Goal: Transaction & Acquisition: Purchase product/service

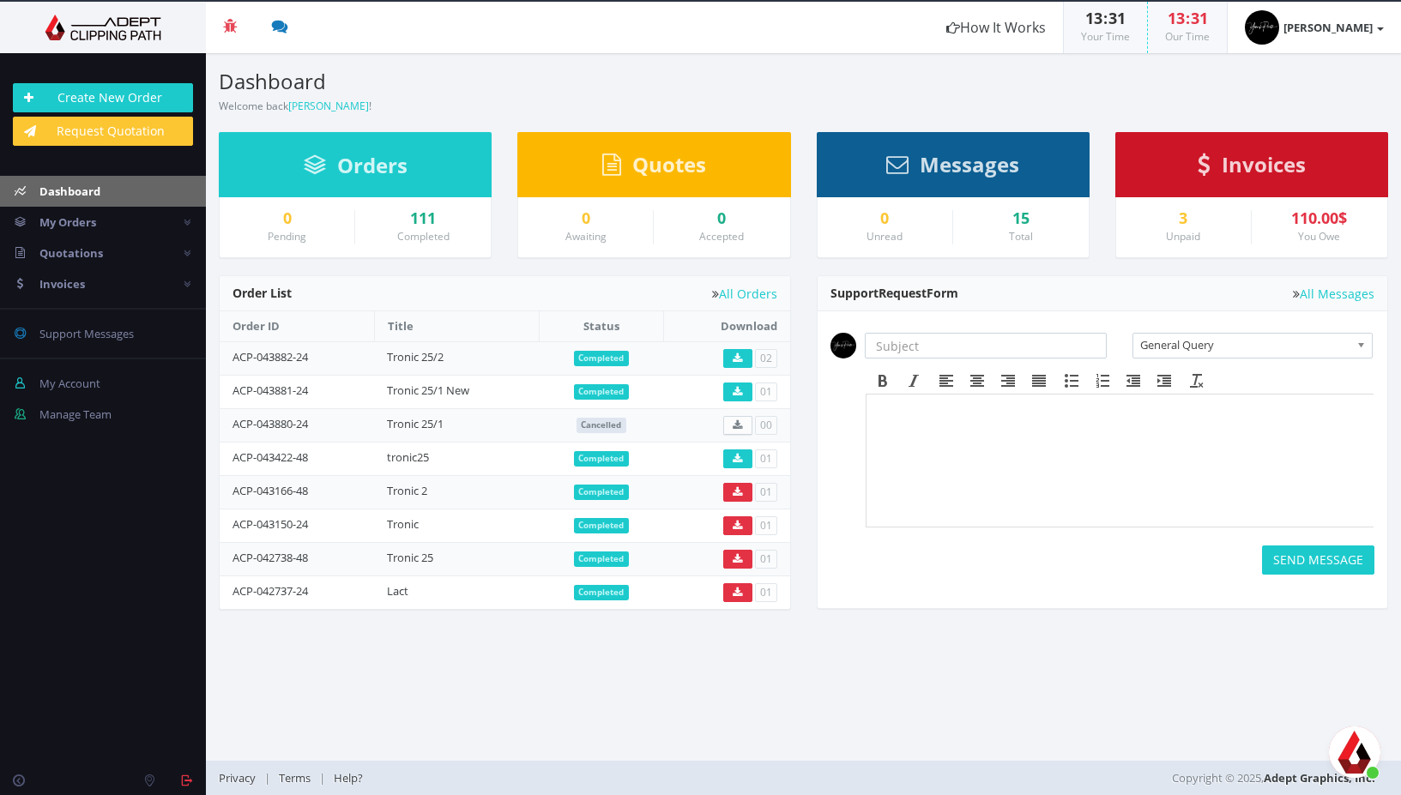
click at [1183, 220] on div "3" at bounding box center [1183, 218] width 109 height 17
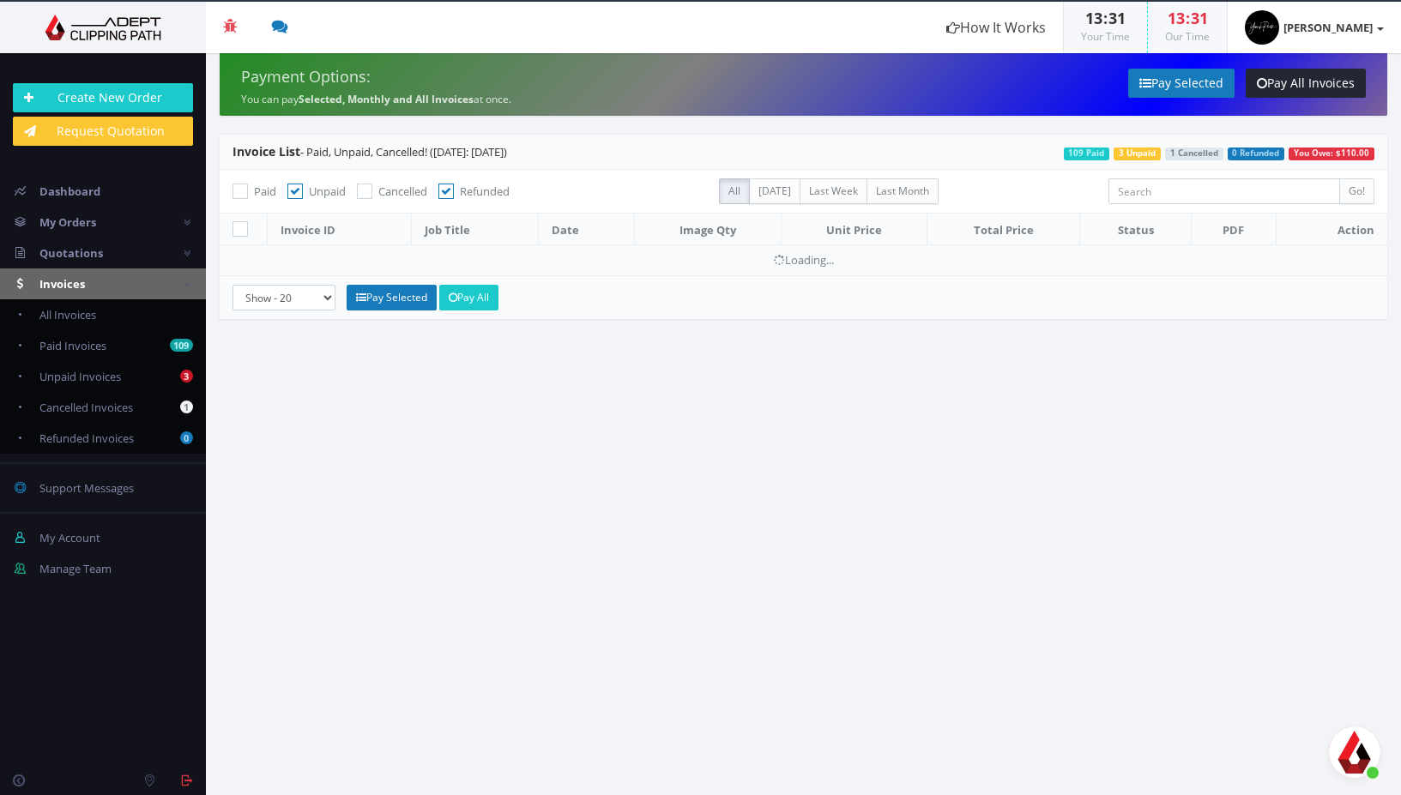
scroll to position [2107, 0]
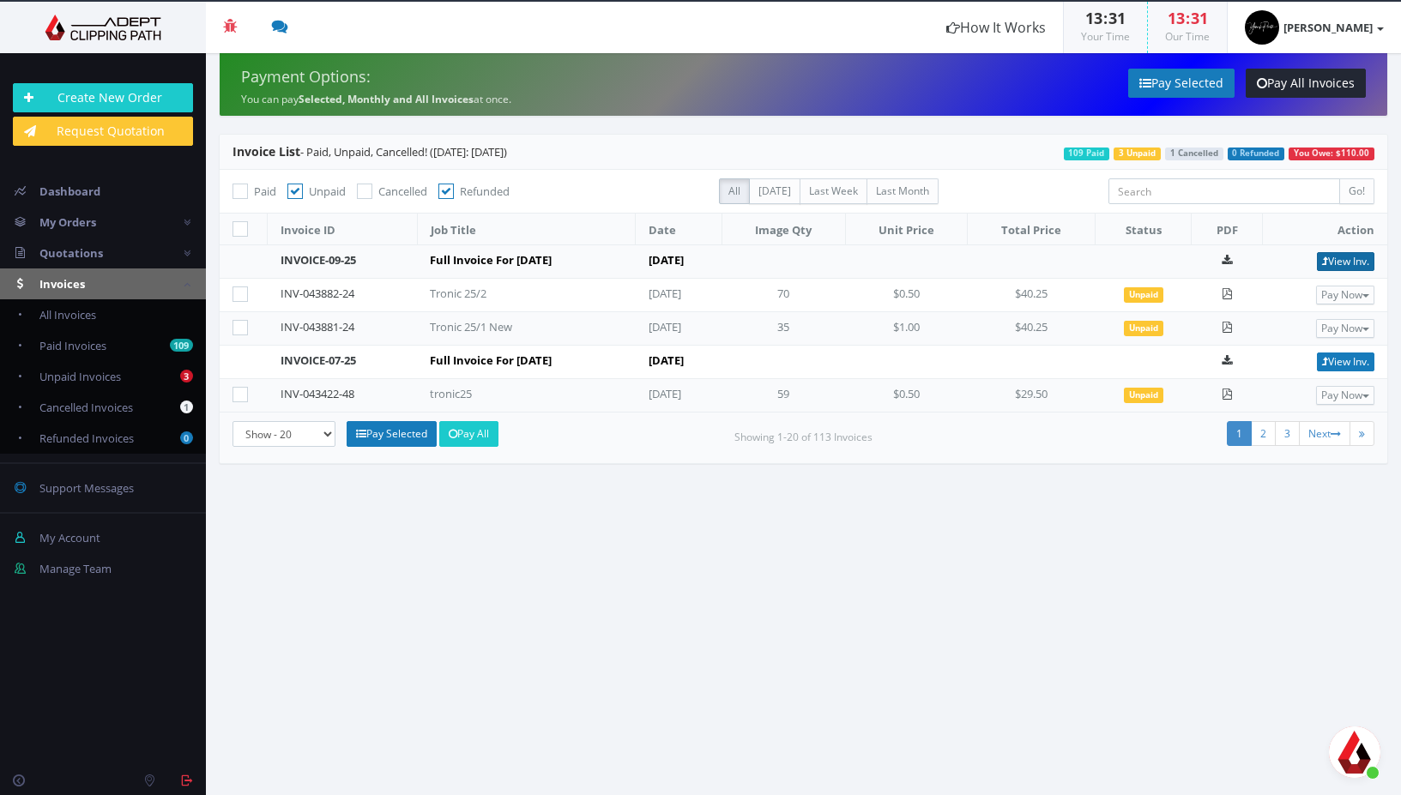
click at [1333, 263] on link "View Inv." at bounding box center [1345, 261] width 57 height 19
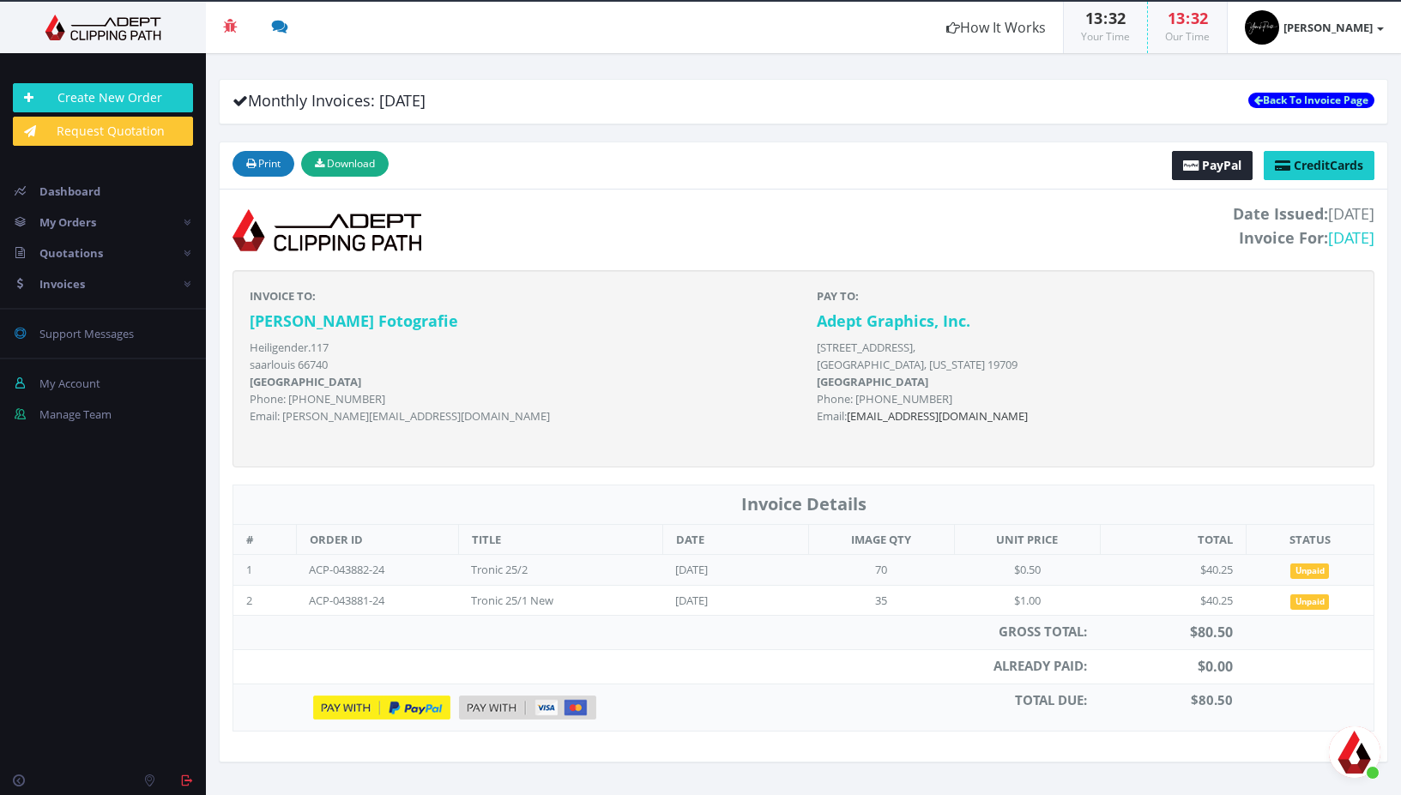
scroll to position [2107, 0]
click at [90, 27] on img at bounding box center [103, 28] width 180 height 26
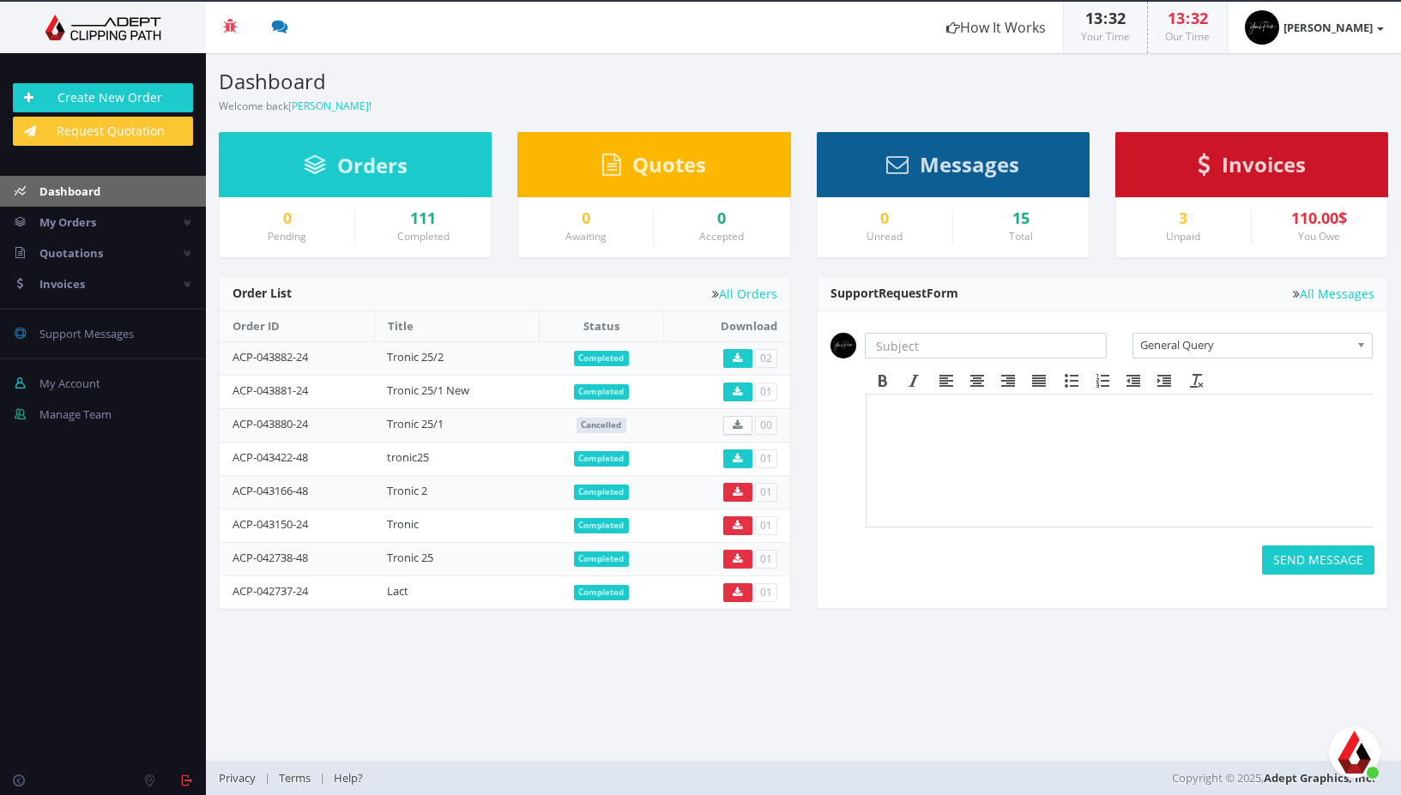
scroll to position [2107, 0]
click at [1188, 220] on div "3" at bounding box center [1183, 218] width 109 height 17
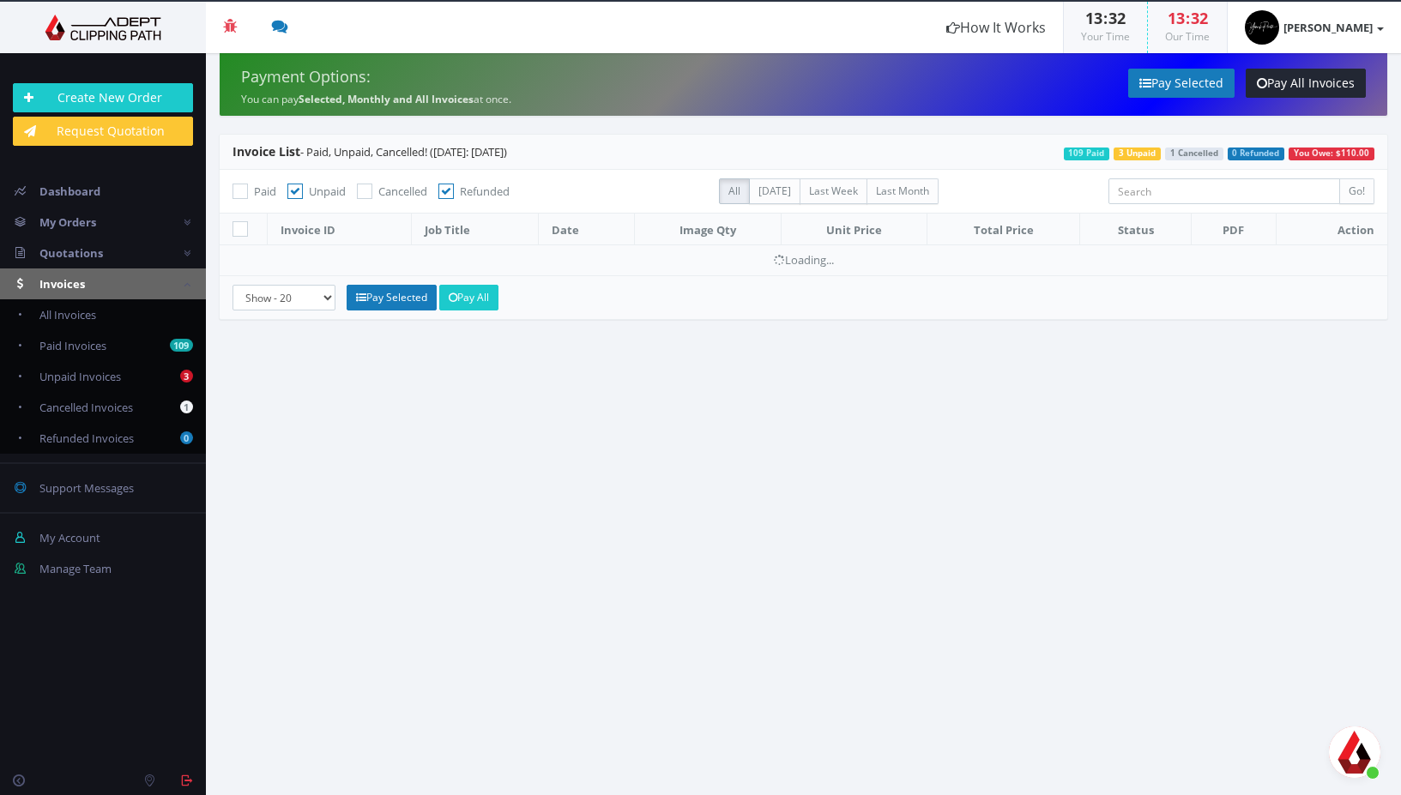
scroll to position [2107, 0]
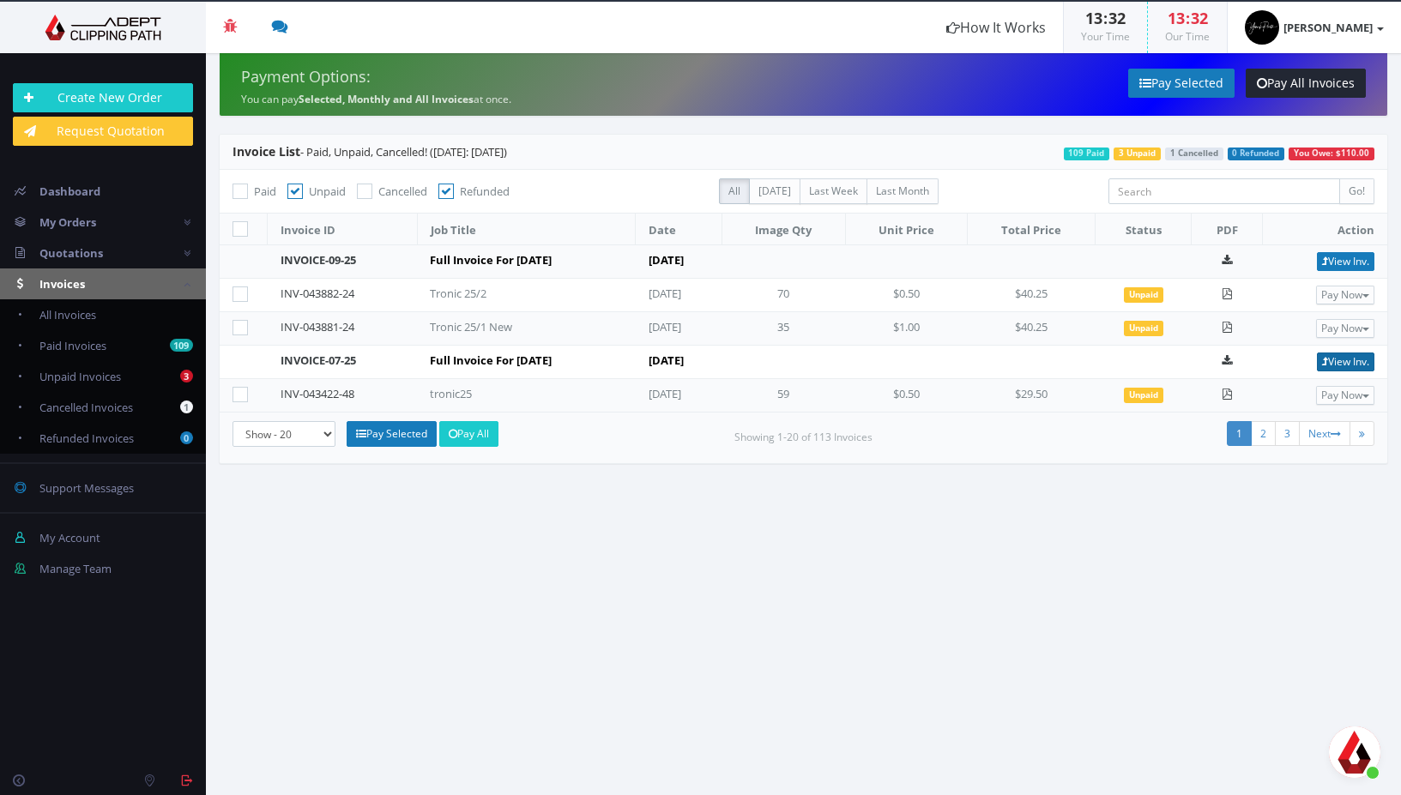
click at [1337, 365] on link "View Inv." at bounding box center [1345, 362] width 57 height 19
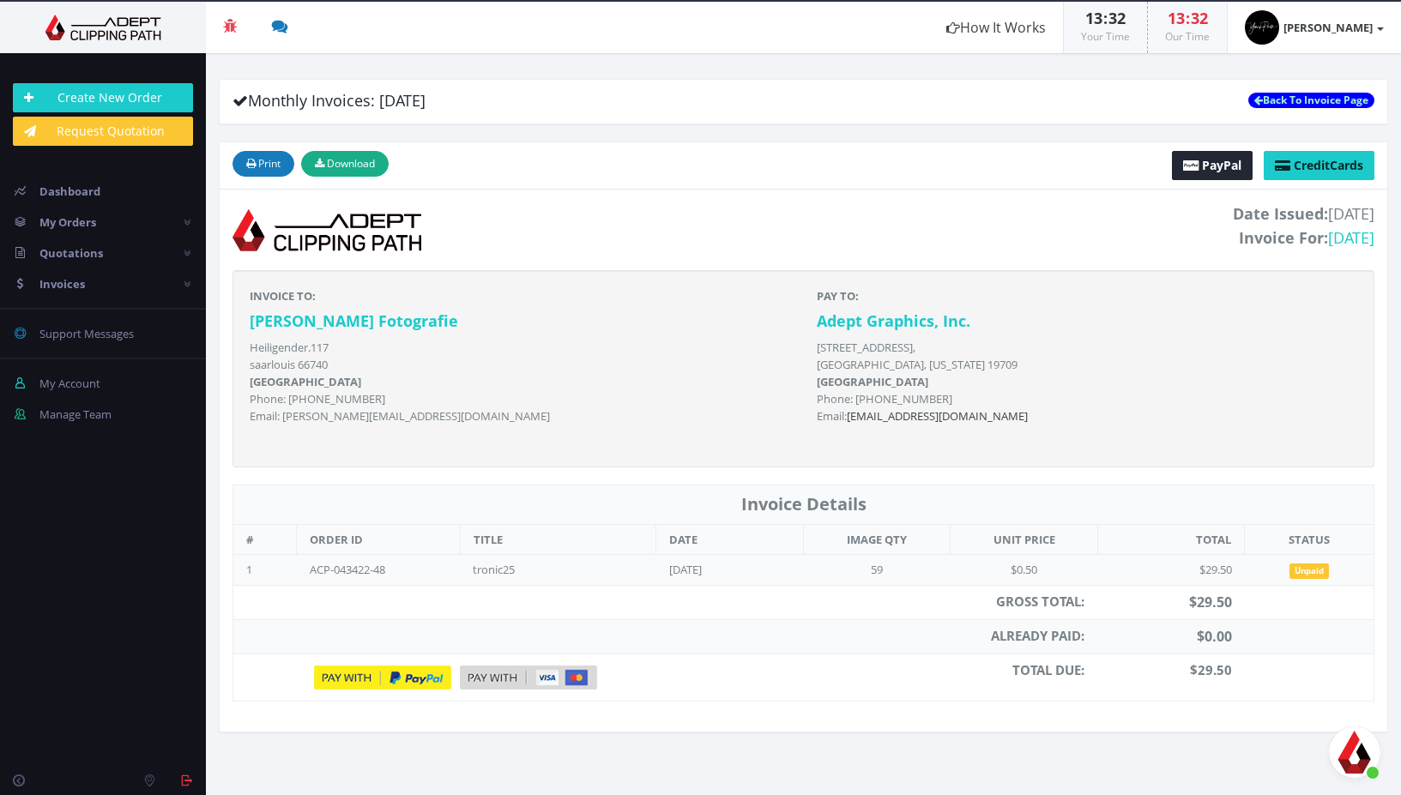
scroll to position [2107, 0]
click at [410, 675] on img at bounding box center [382, 678] width 137 height 24
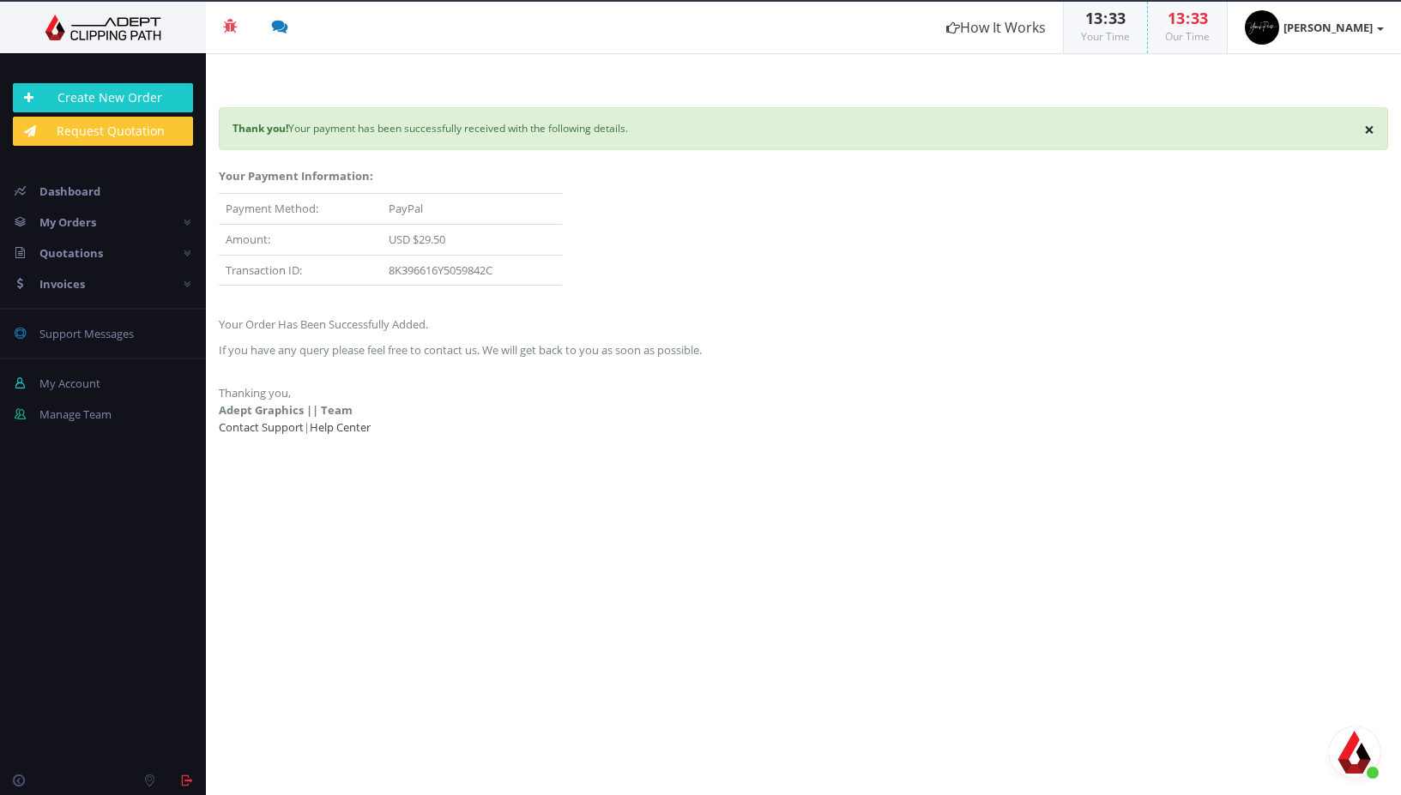
scroll to position [2107, 0]
click at [69, 281] on span "Invoices" at bounding box center [61, 283] width 45 height 15
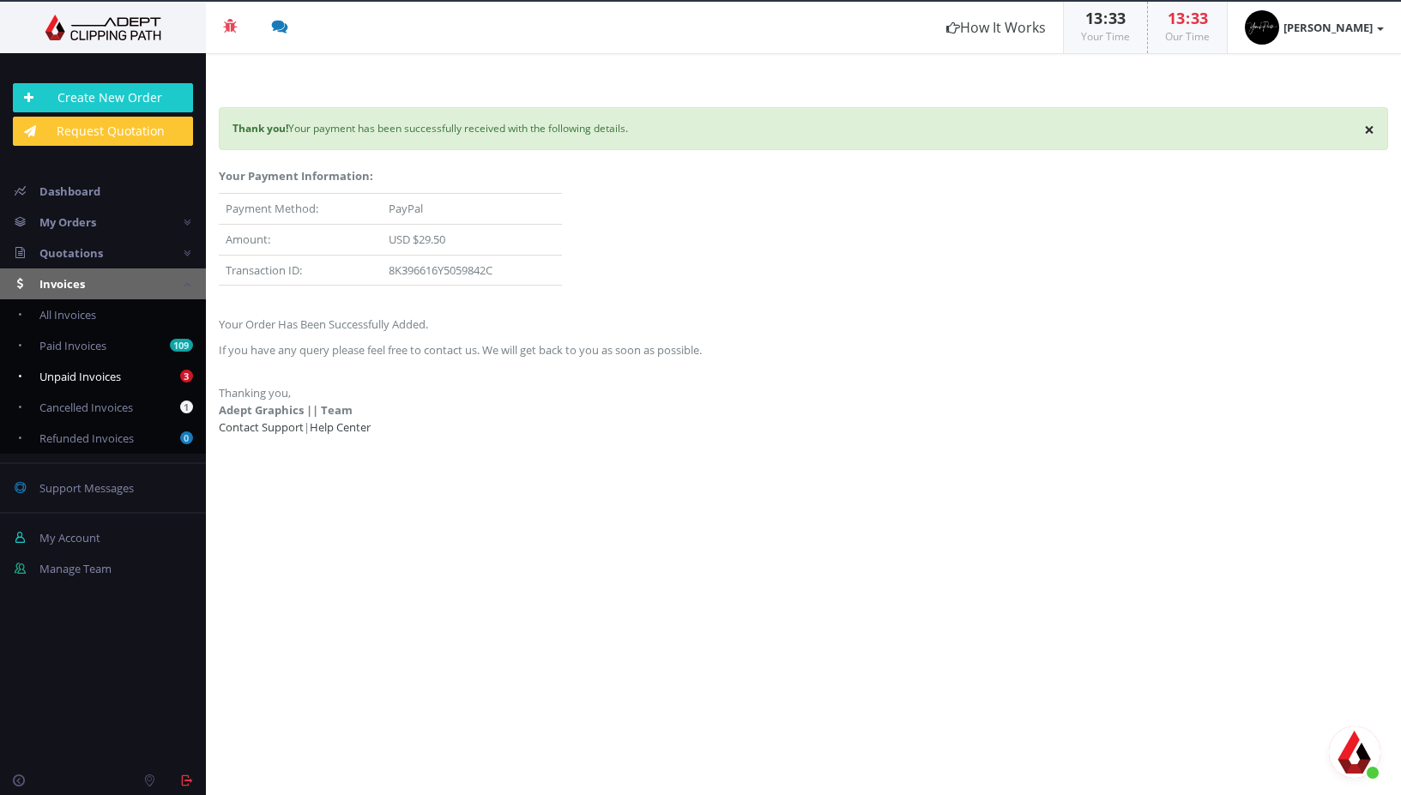
click at [86, 376] on span "Unpaid Invoices" at bounding box center [79, 376] width 81 height 15
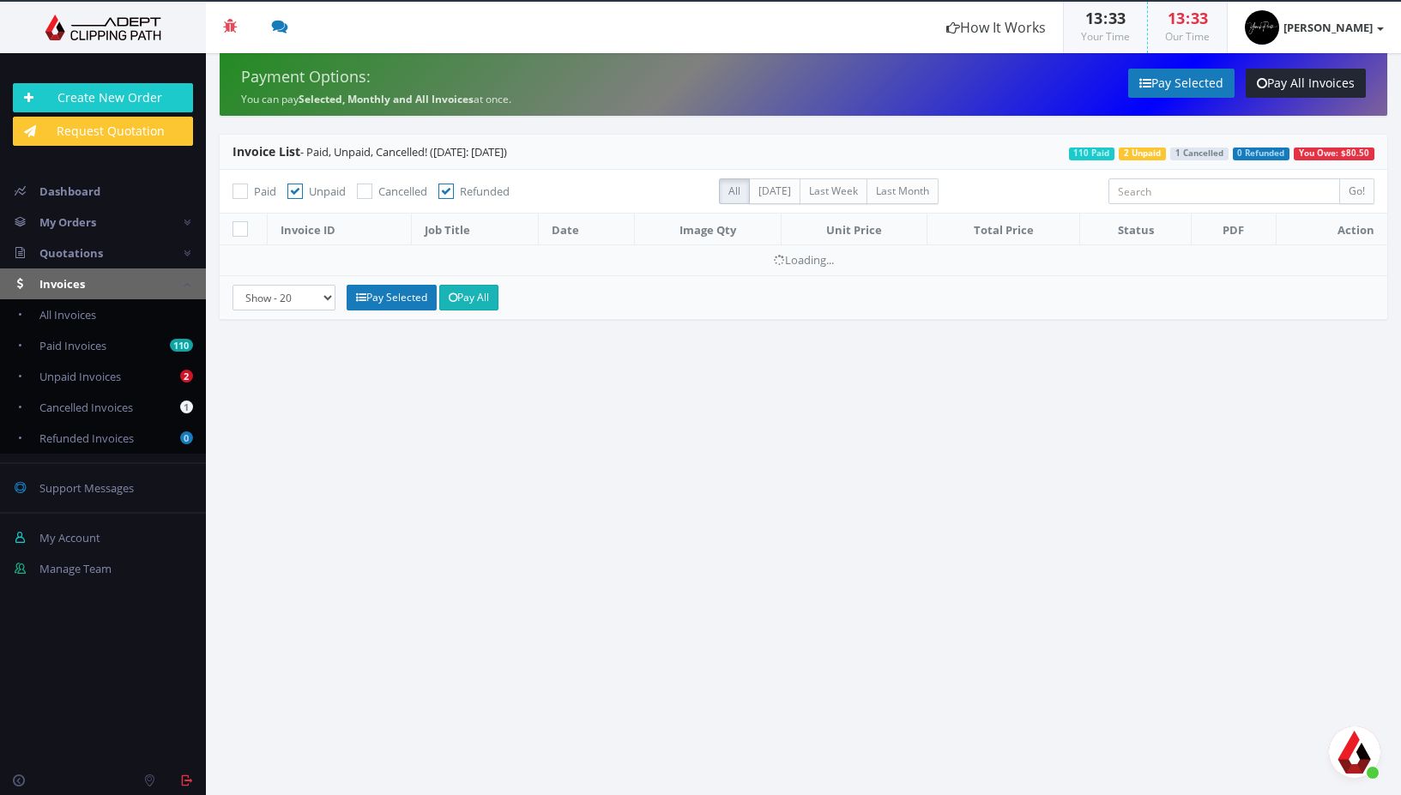
scroll to position [2107, 0]
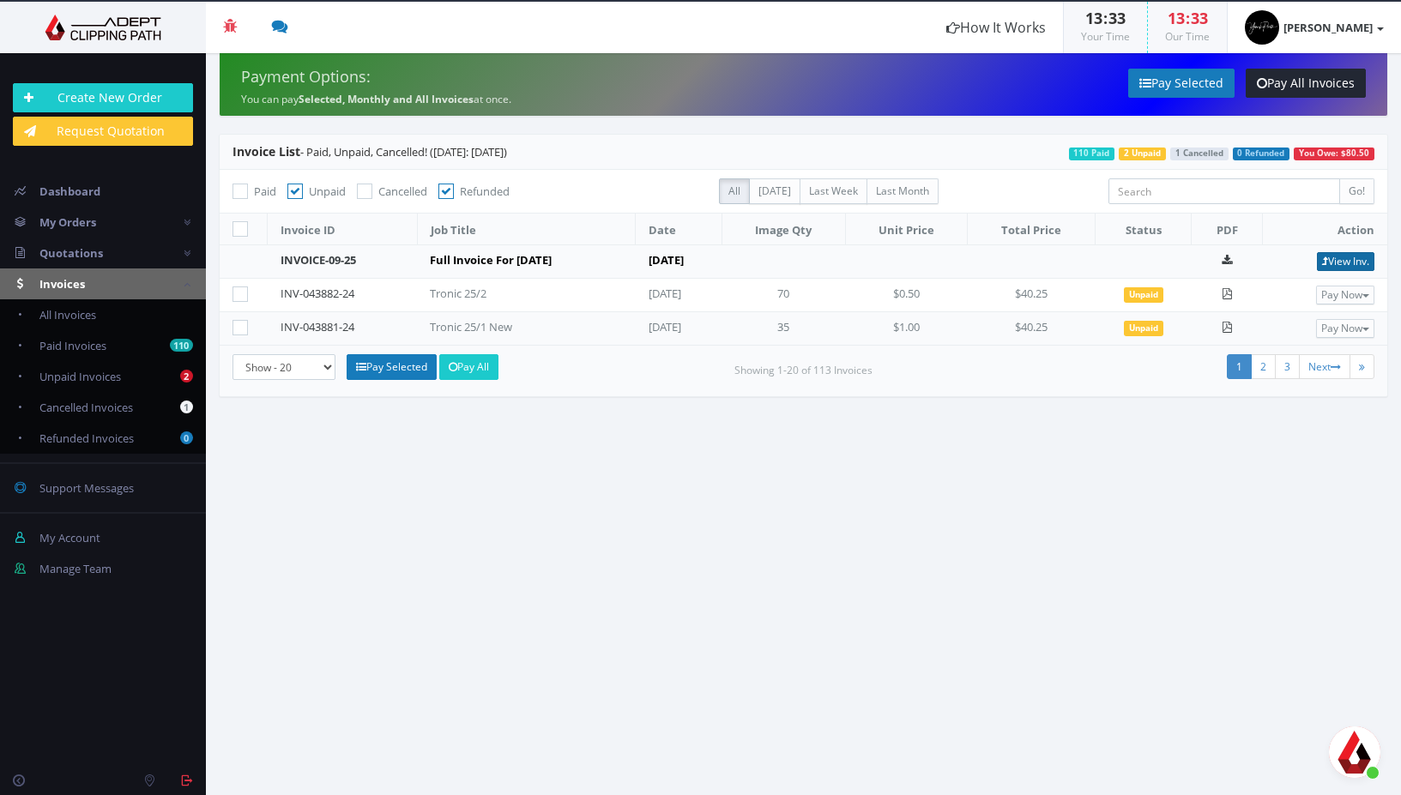
click at [1341, 263] on link "View Inv." at bounding box center [1345, 261] width 57 height 19
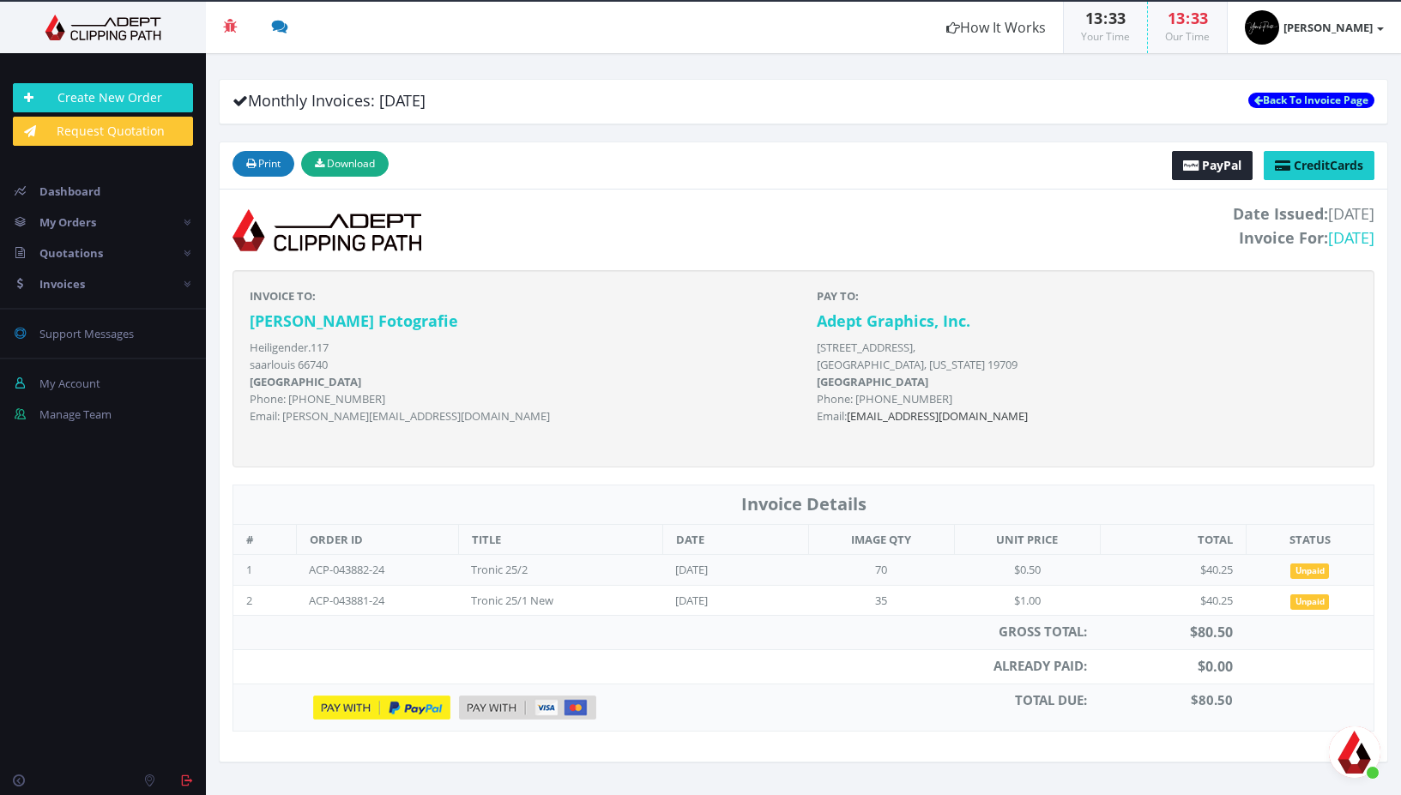
scroll to position [2107, 0]
click at [358, 704] on img at bounding box center [381, 708] width 137 height 24
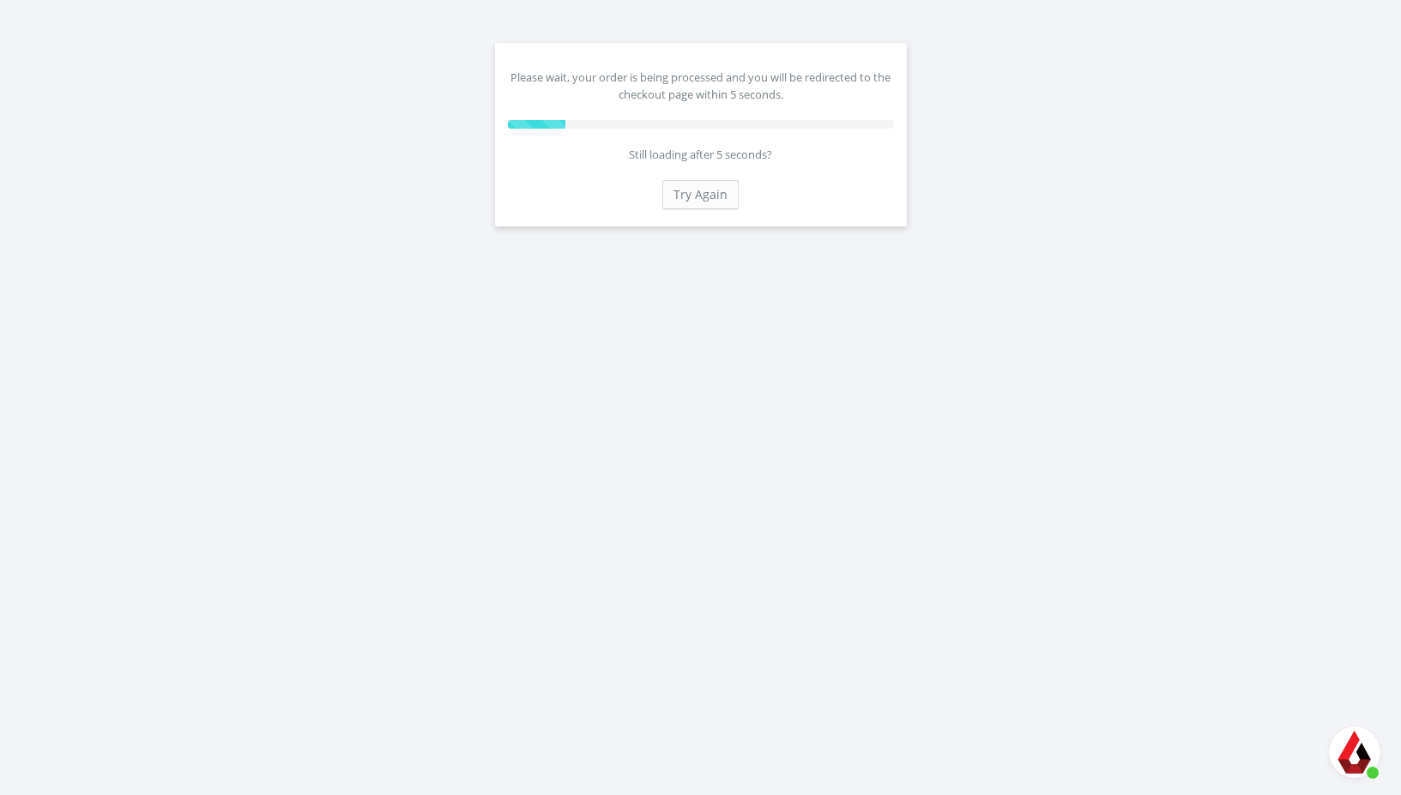
scroll to position [2107, 0]
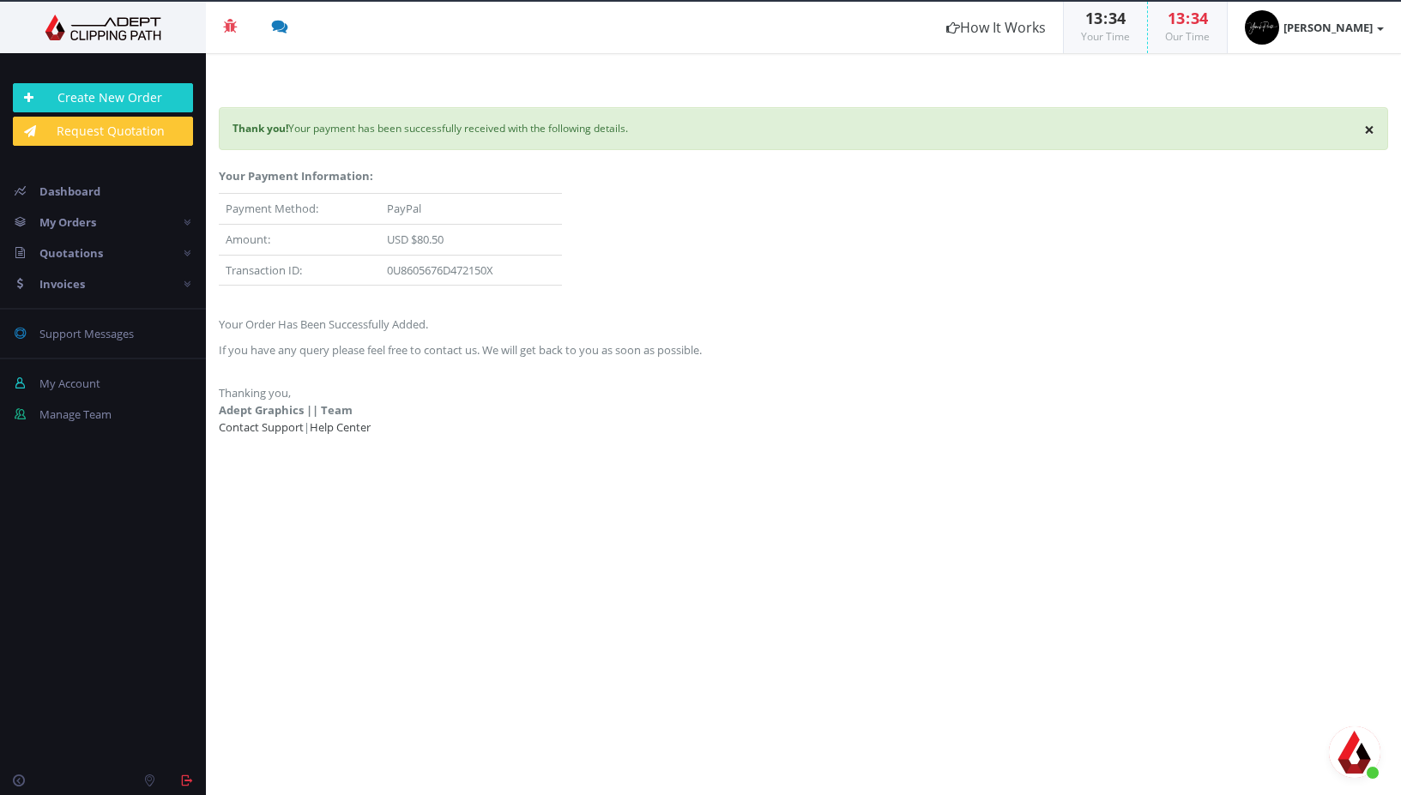
scroll to position [2107, 0]
click at [115, 33] on img at bounding box center [103, 28] width 180 height 26
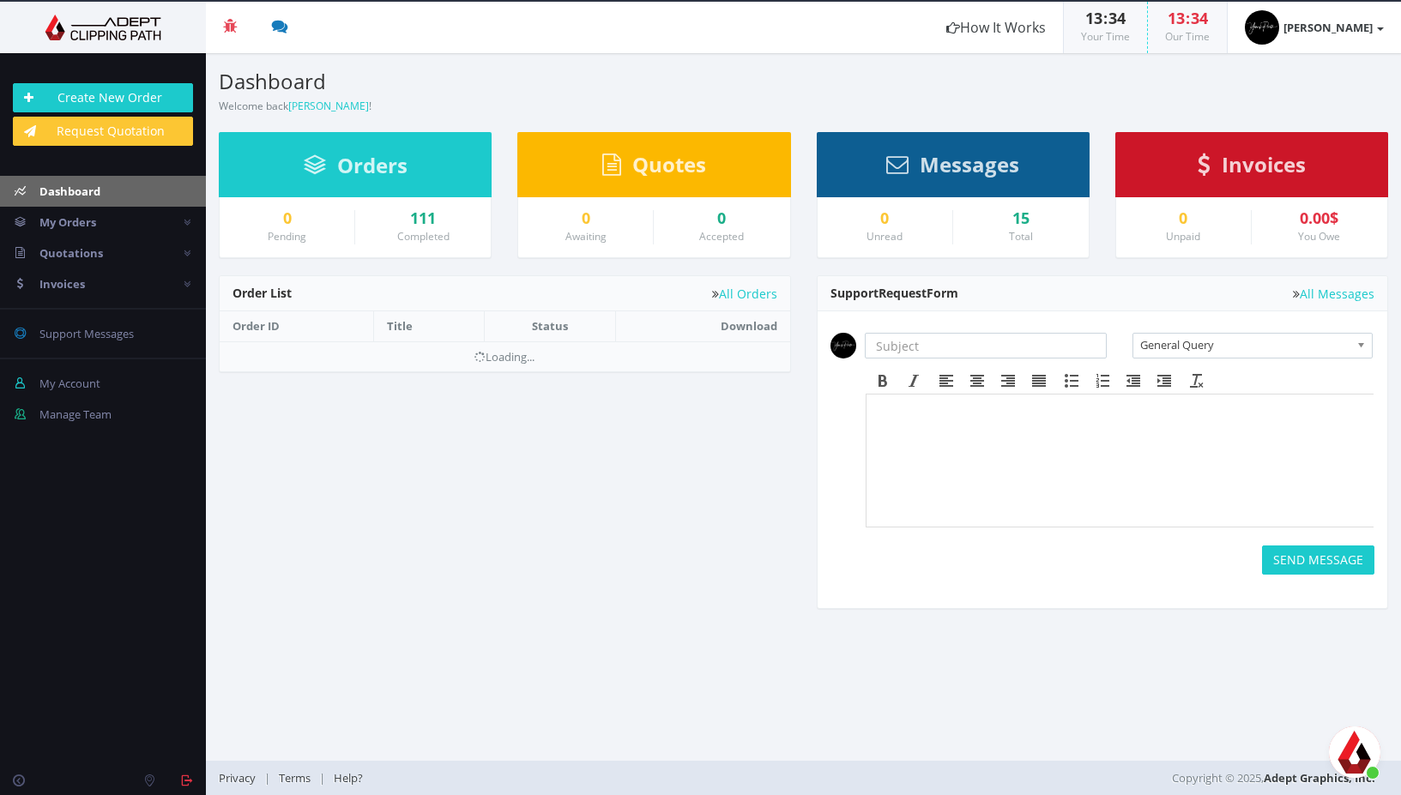
scroll to position [2107, 0]
